Goal: Information Seeking & Learning: Understand process/instructions

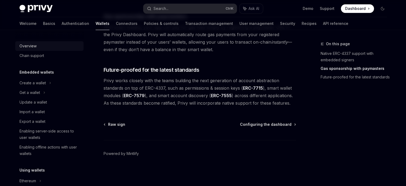
click at [37, 47] on div "Overview" at bounding box center [50, 46] width 61 height 6
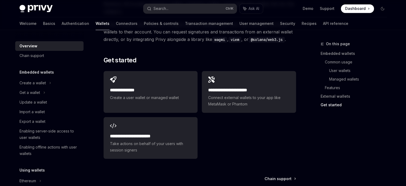
scroll to position [855, 0]
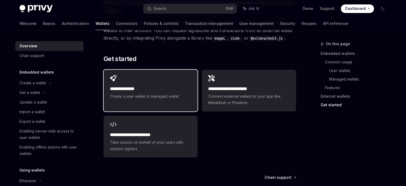
click at [163, 73] on div "**********" at bounding box center [151, 86] width 94 height 35
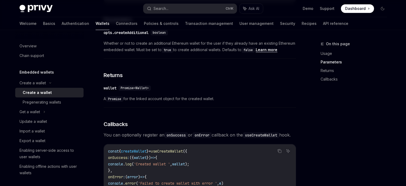
scroll to position [265, 0]
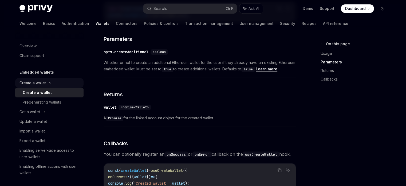
click at [33, 82] on div "Create a wallet" at bounding box center [33, 83] width 26 height 6
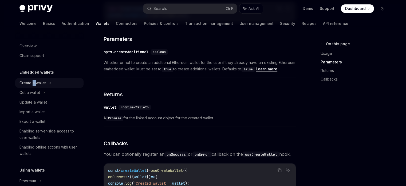
click at [33, 82] on div "Create a wallet" at bounding box center [33, 83] width 26 height 6
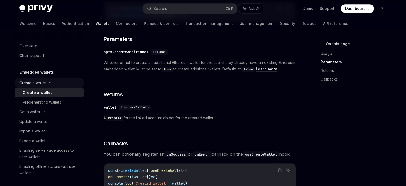
click at [50, 84] on div "Create a wallet" at bounding box center [49, 83] width 68 height 10
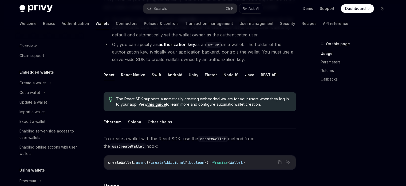
scroll to position [0, 0]
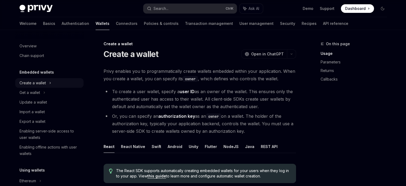
click at [40, 80] on div "Create a wallet" at bounding box center [33, 83] width 26 height 6
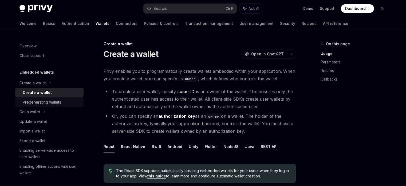
click at [46, 103] on div "Pregenerating wallets" at bounding box center [42, 102] width 38 height 6
type textarea "*"
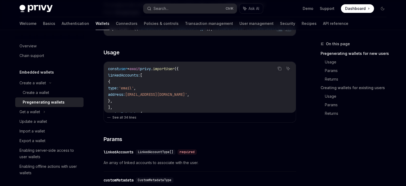
scroll to position [160, 0]
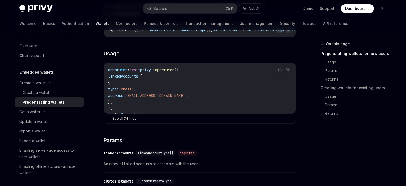
click at [127, 117] on button "See all 34 lines" at bounding box center [200, 118] width 186 height 7
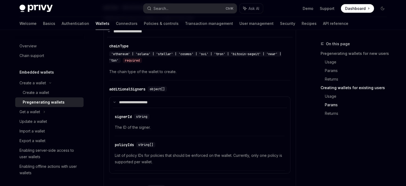
scroll to position [1069, 0]
